Goal: Task Accomplishment & Management: Manage account settings

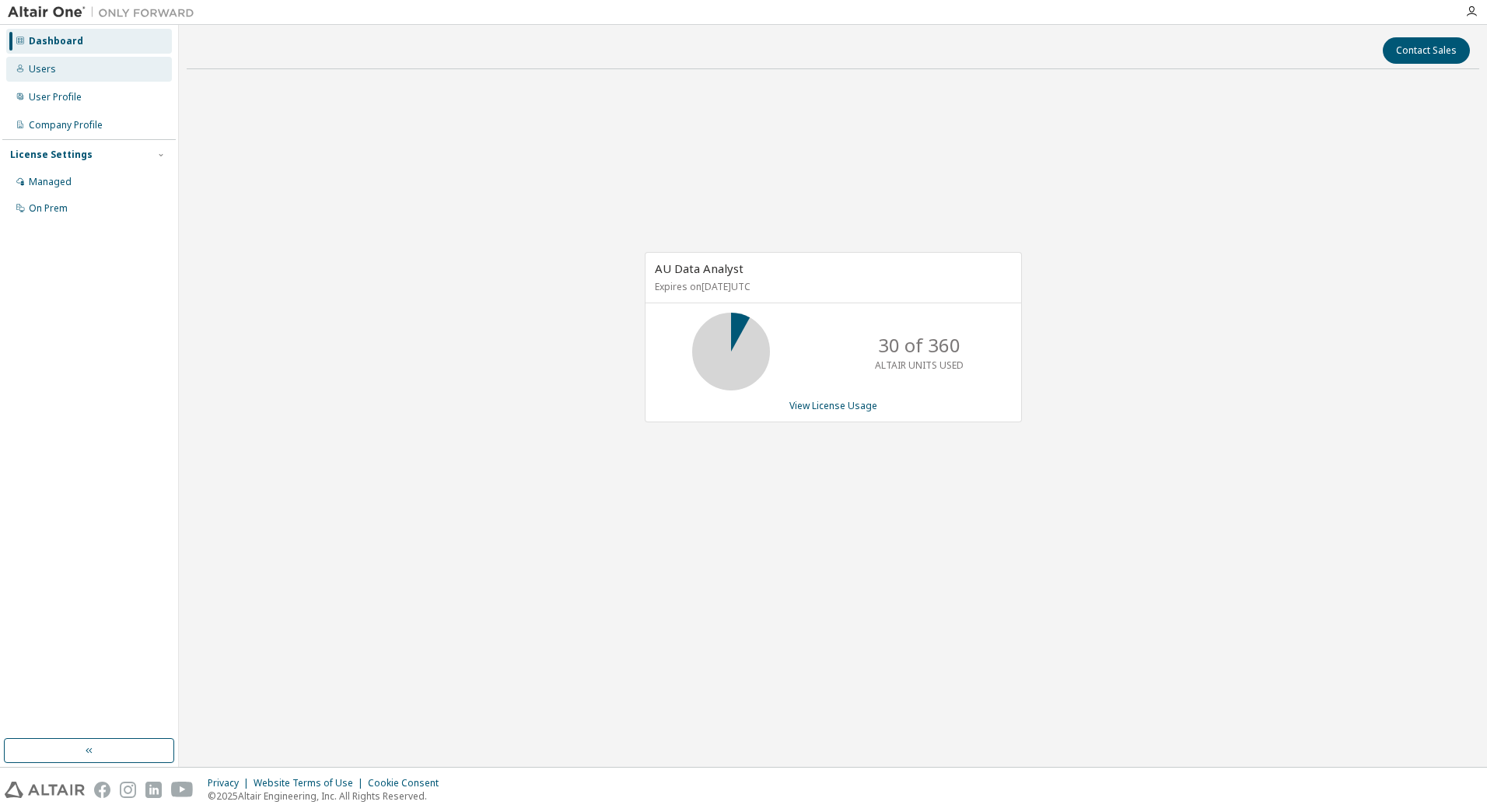
click at [46, 67] on div "Users" at bounding box center [42, 69] width 27 height 12
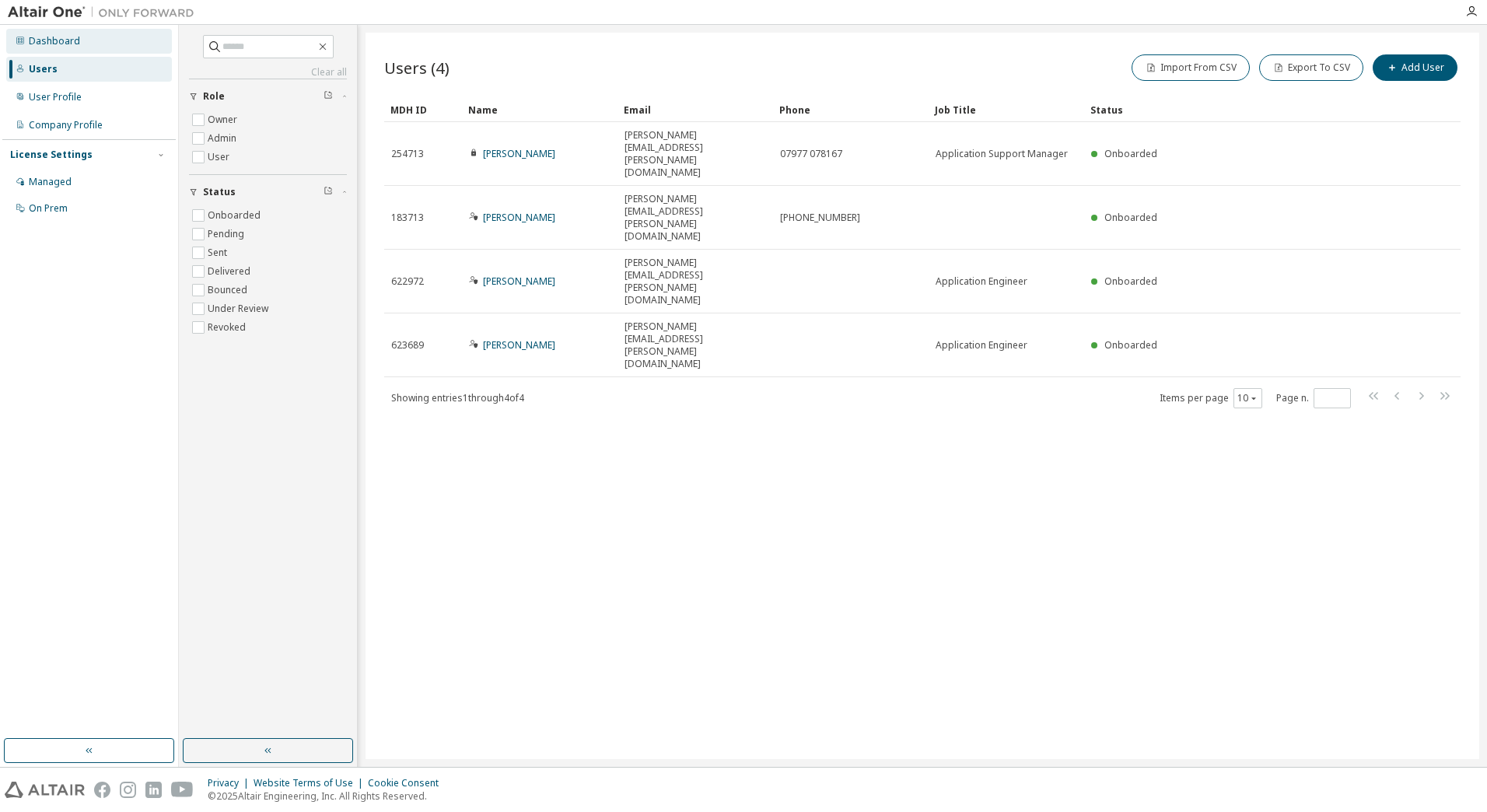
click at [59, 45] on div "Dashboard" at bounding box center [55, 41] width 51 height 12
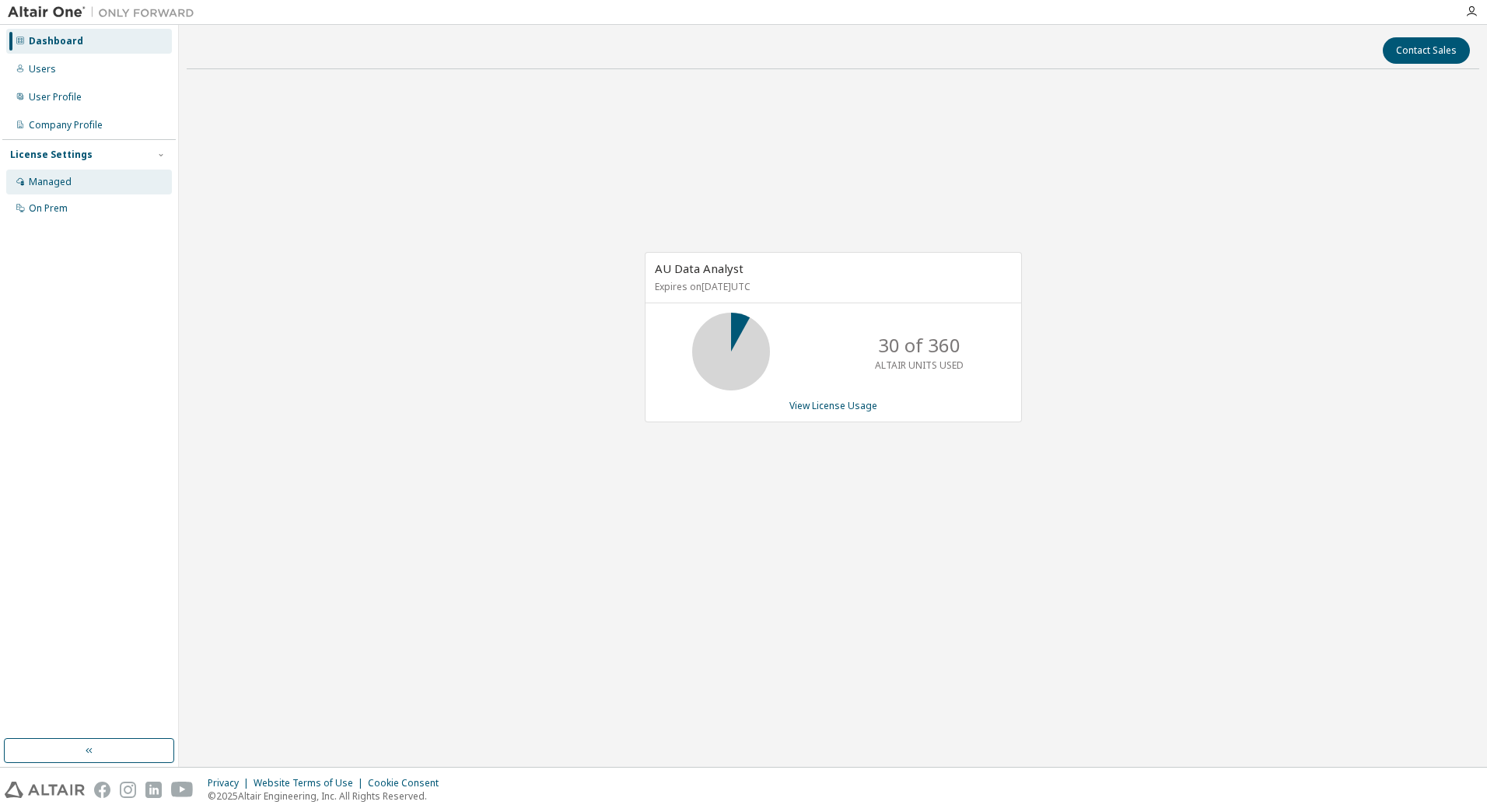
click at [58, 193] on div "Managed" at bounding box center [89, 182] width 166 height 25
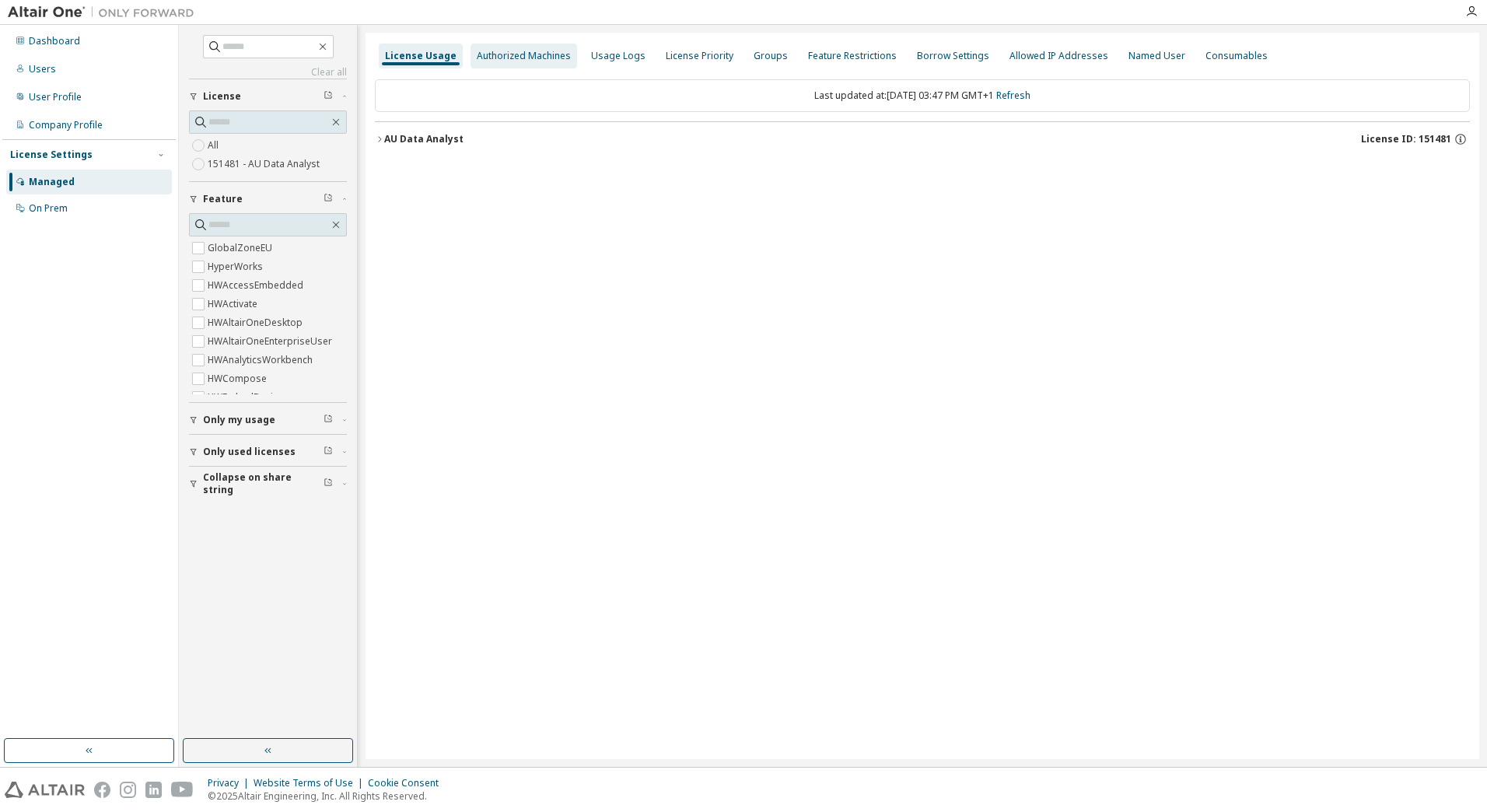
click at [547, 61] on div "Authorized Machines" at bounding box center [524, 55] width 94 height 12
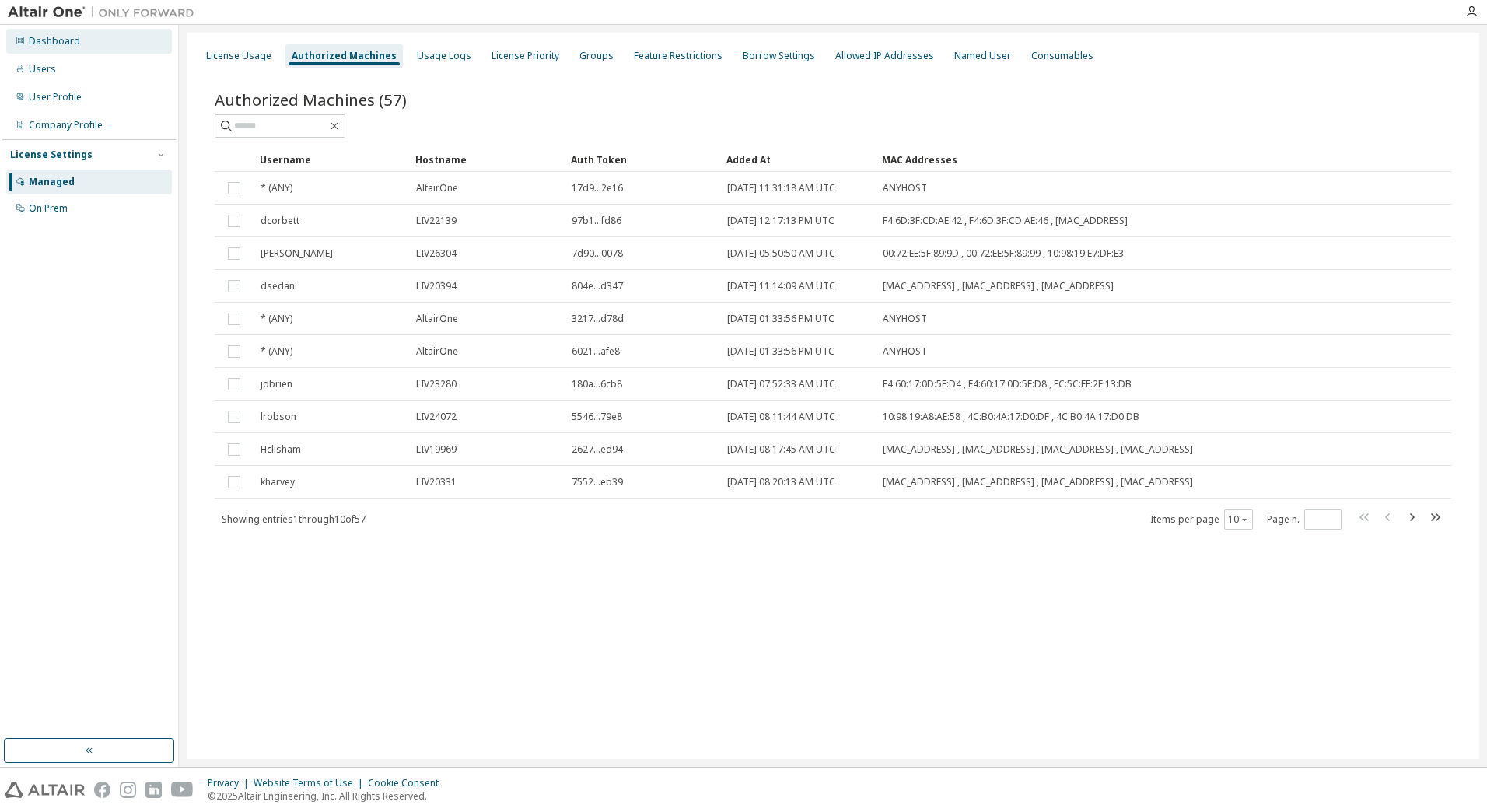
click at [51, 45] on div "Dashboard" at bounding box center [55, 41] width 51 height 12
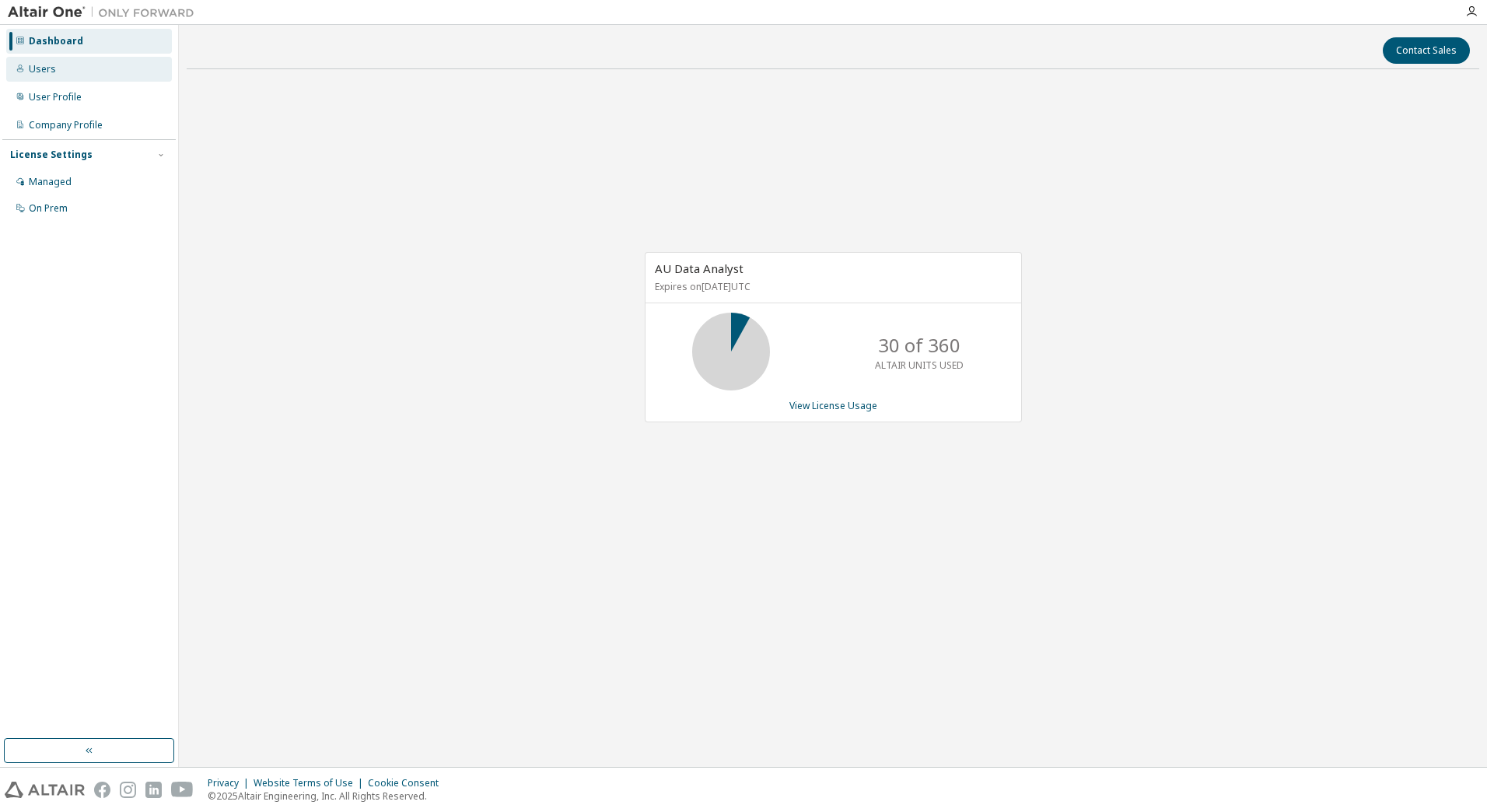
click at [59, 79] on div "Users" at bounding box center [89, 70] width 166 height 25
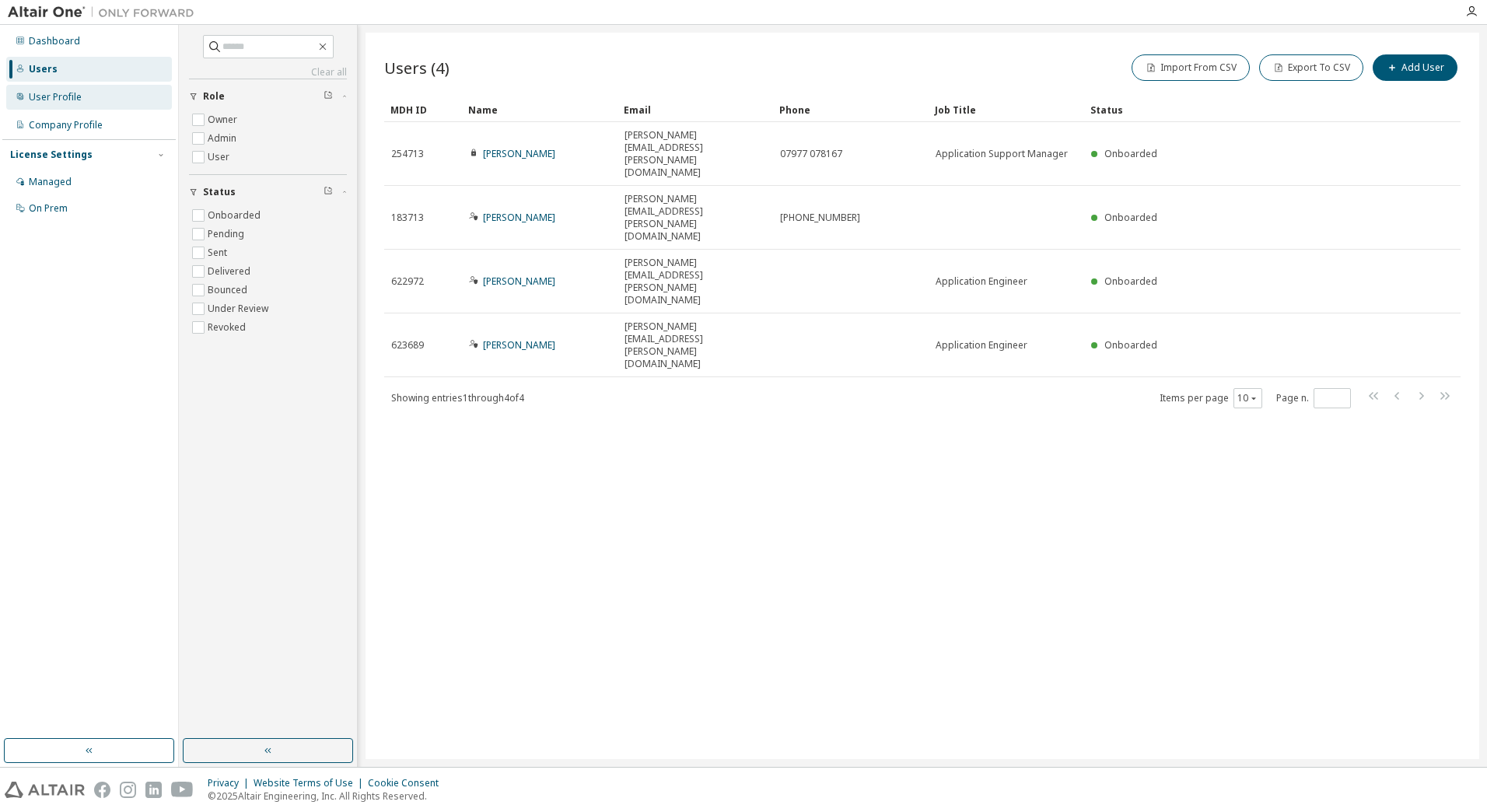
click at [55, 92] on div "User Profile" at bounding box center [55, 97] width 53 height 12
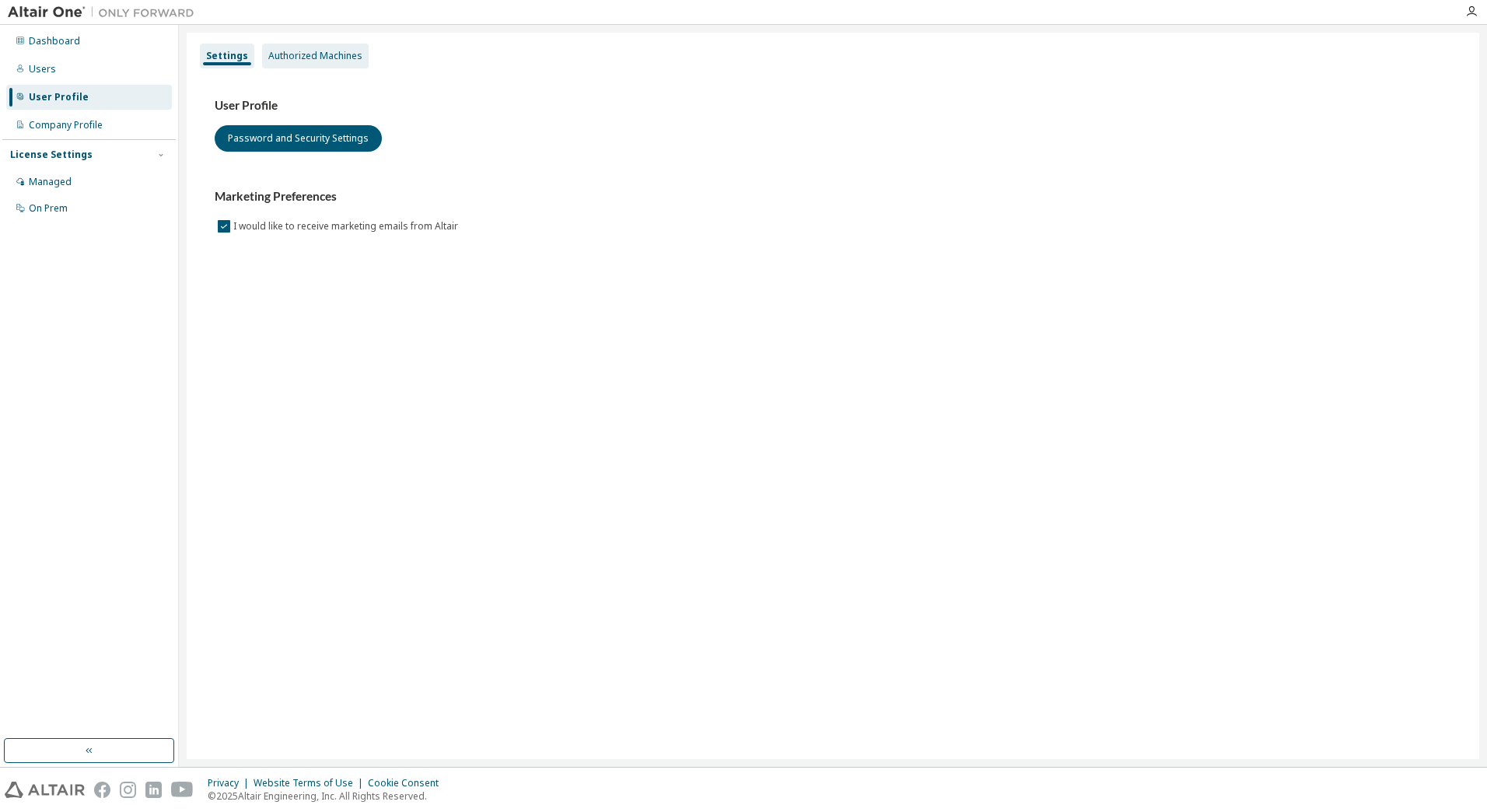
click at [331, 50] on div "Authorized Machines" at bounding box center [315, 55] width 94 height 12
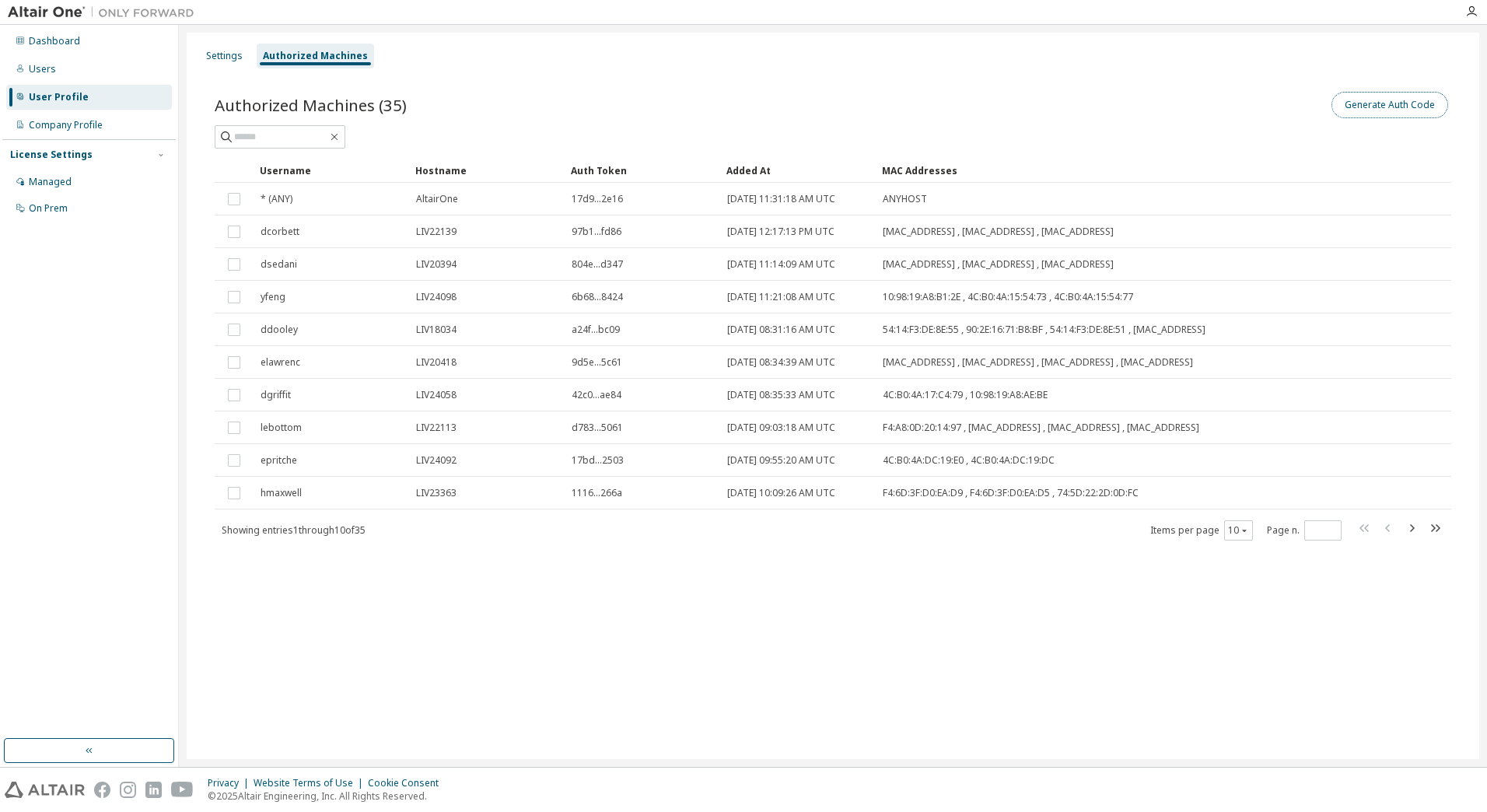
click at [1396, 103] on button "Generate Auth Code" at bounding box center [1389, 105] width 117 height 26
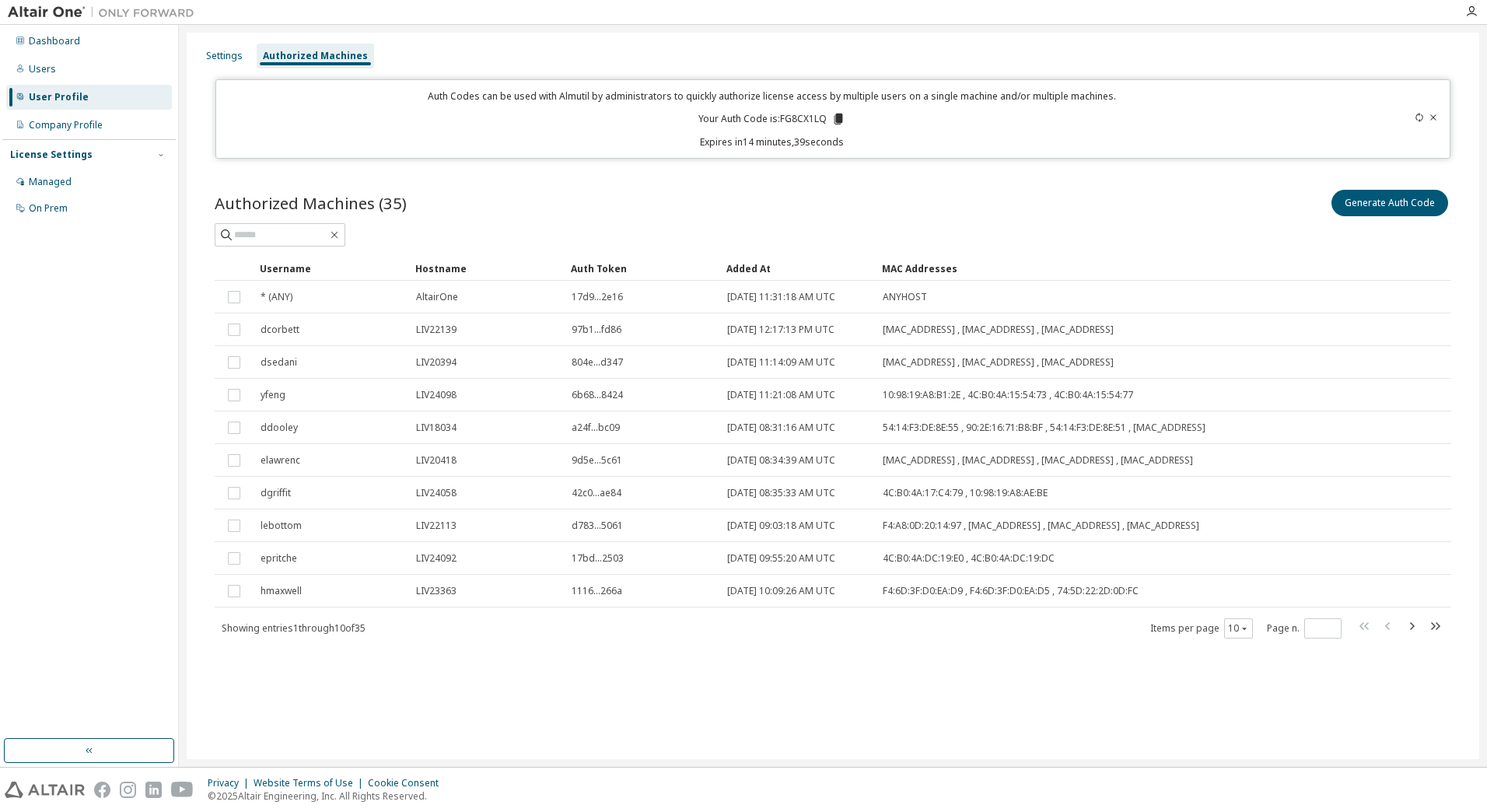
click at [712, 188] on div "Authorized Machines (35) Generate Auth Code" at bounding box center [833, 202] width 1237 height 32
click at [768, 733] on div "Settings Authorized Machines Auth Codes can be used with Almutil by administrat…" at bounding box center [832, 395] width 1292 height 726
click at [1407, 252] on div "Authorized Machines (35) Generate Auth Code Clear Load Save Save As Field Opera…" at bounding box center [833, 412] width 1237 height 453
click at [840, 119] on icon at bounding box center [839, 118] width 8 height 11
